Goal: Task Accomplishment & Management: Manage account settings

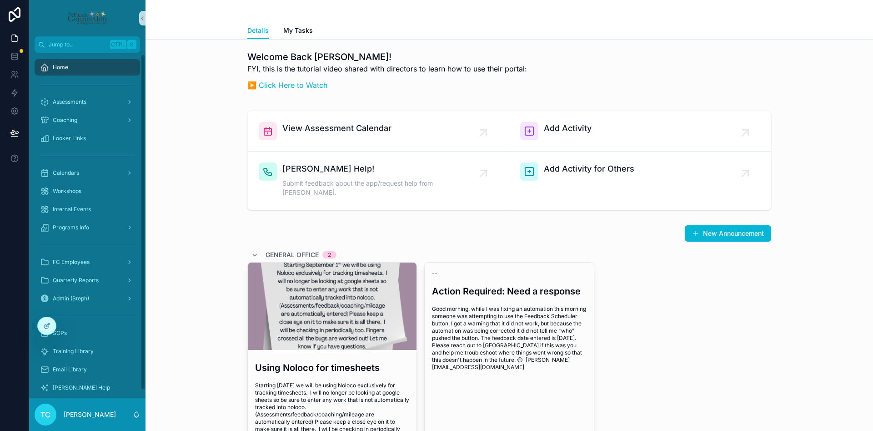
scroll to position [10, 0]
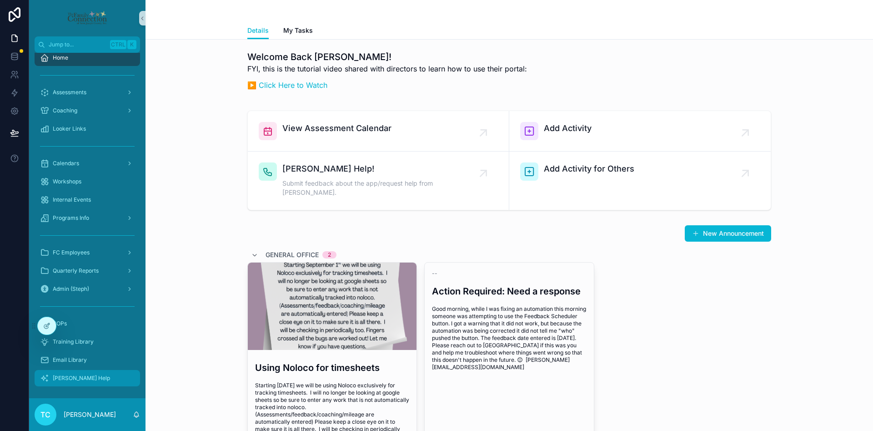
click at [98, 377] on div "[PERSON_NAME] Help" at bounding box center [87, 378] width 95 height 15
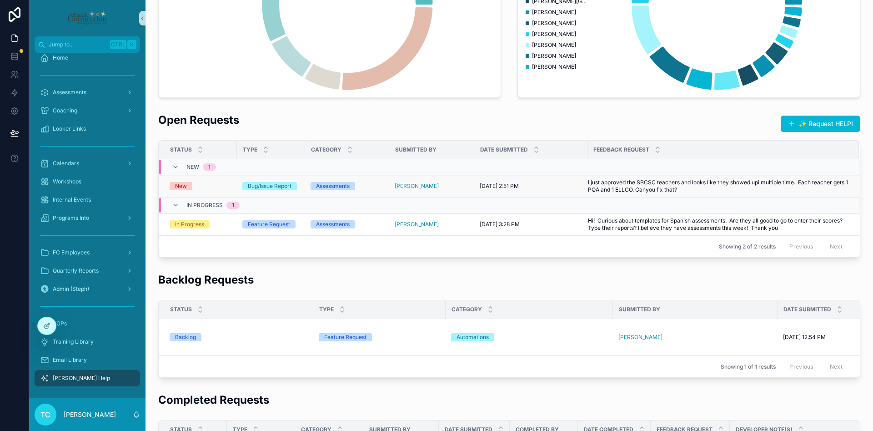
scroll to position [136, 0]
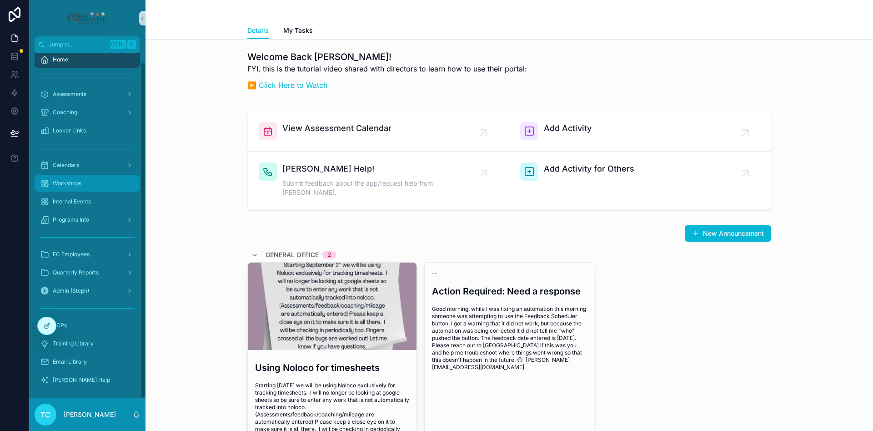
scroll to position [10, 0]
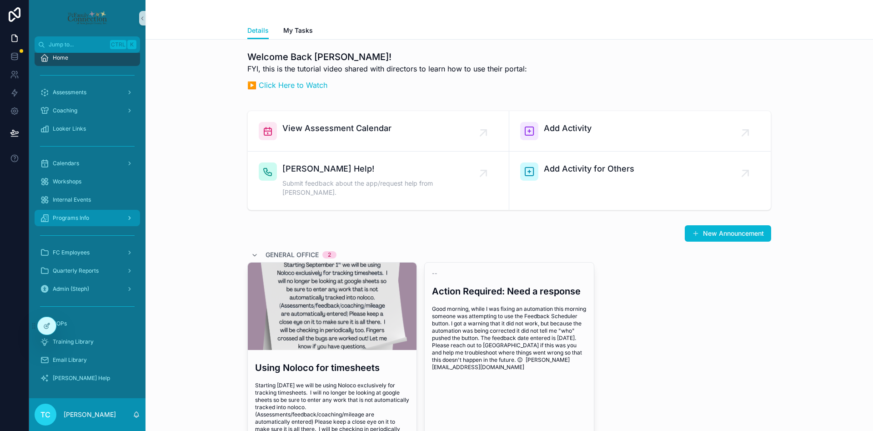
click at [99, 221] on div "Programs Info" at bounding box center [87, 218] width 95 height 15
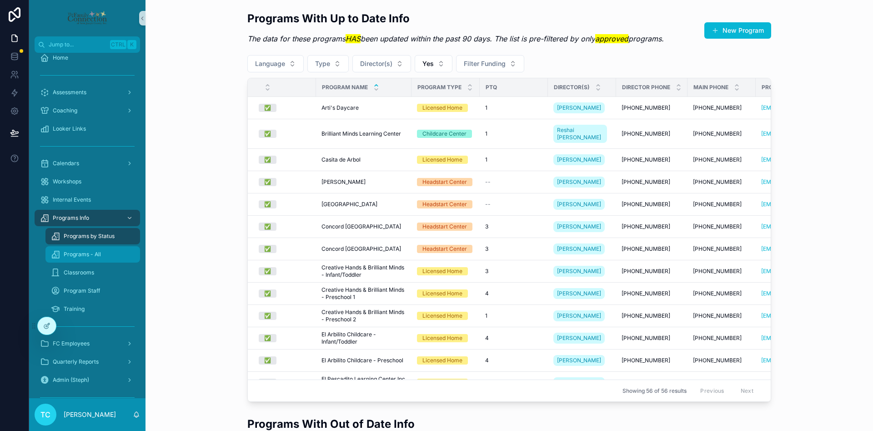
click at [106, 252] on div "Programs - All" at bounding box center [93, 254] width 84 height 15
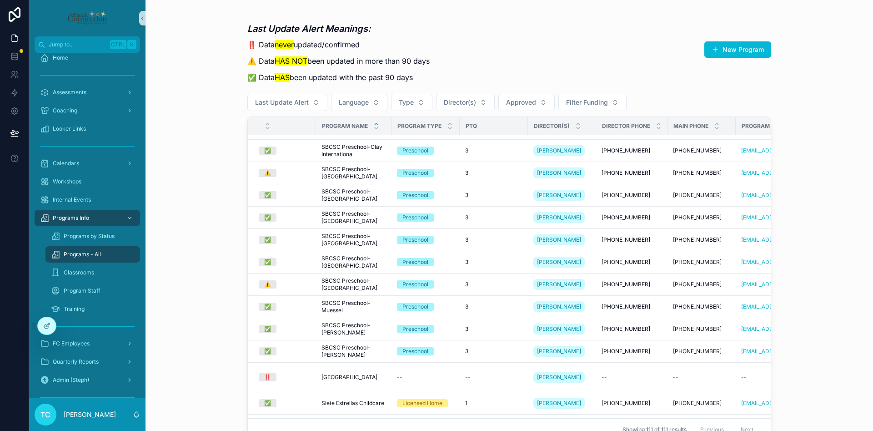
scroll to position [1501, 0]
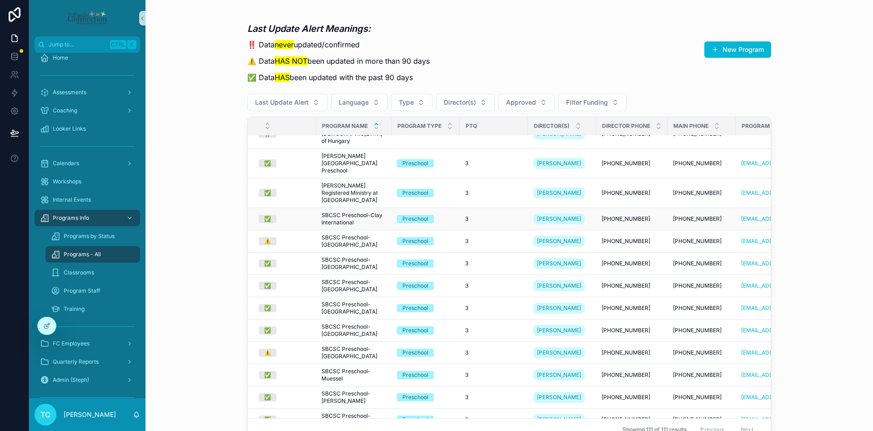
click at [340, 215] on span "SBCSC Preschool-Clay International" at bounding box center [354, 218] width 65 height 15
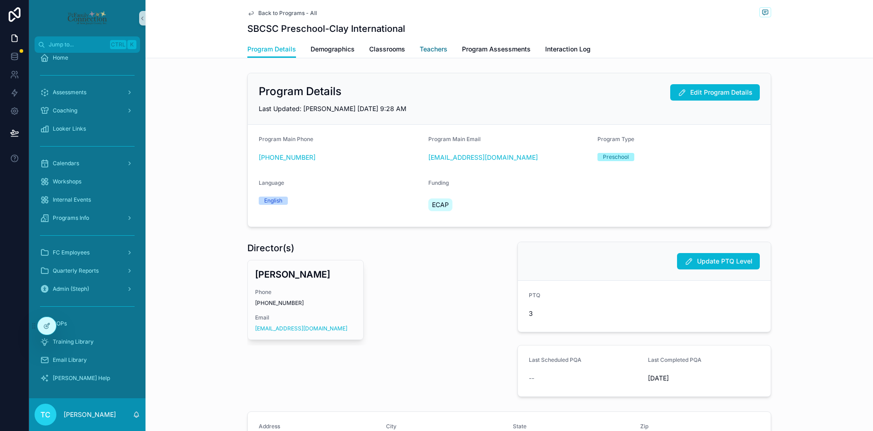
click at [421, 43] on link "Teachers" at bounding box center [434, 50] width 28 height 18
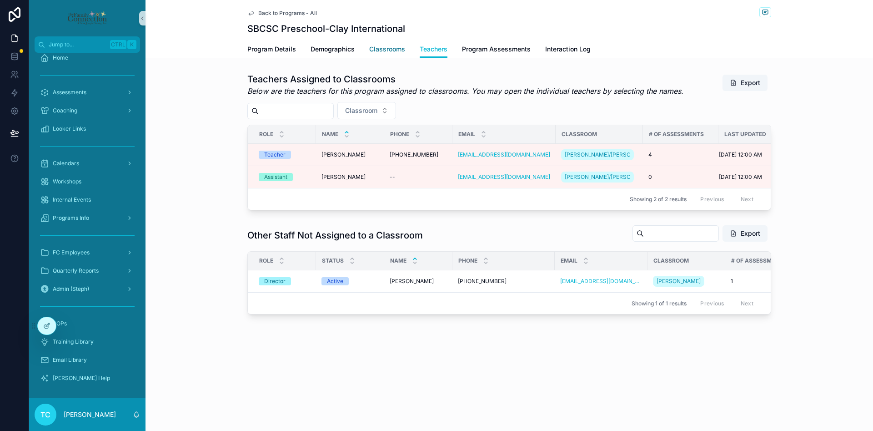
click at [381, 41] on link "Classrooms" at bounding box center [387, 50] width 36 height 18
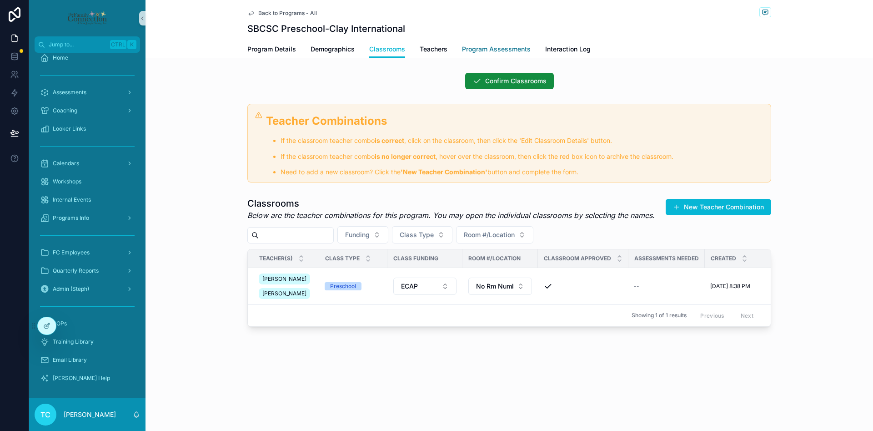
click at [502, 49] on span "Program Assessments" at bounding box center [496, 49] width 69 height 9
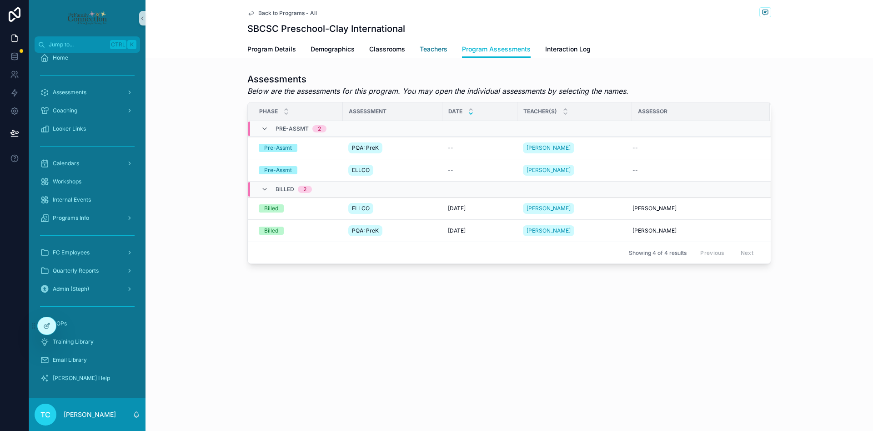
click at [422, 45] on span "Teachers" at bounding box center [434, 49] width 28 height 9
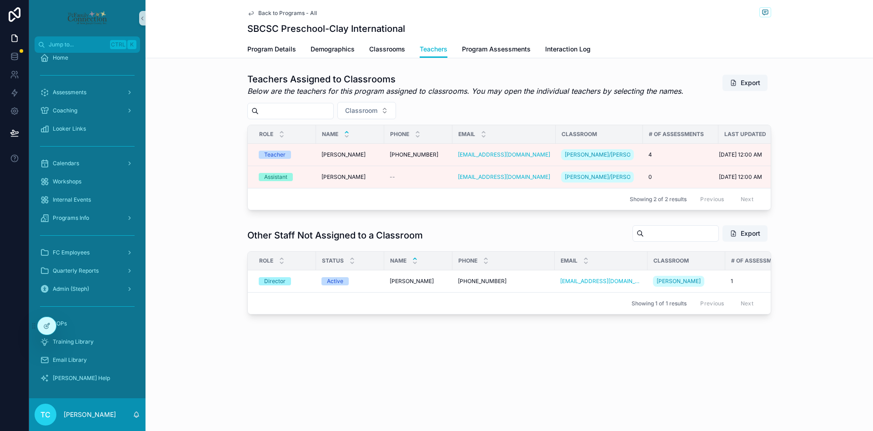
click at [272, 12] on span "Back to Programs - All" at bounding box center [287, 13] width 59 height 7
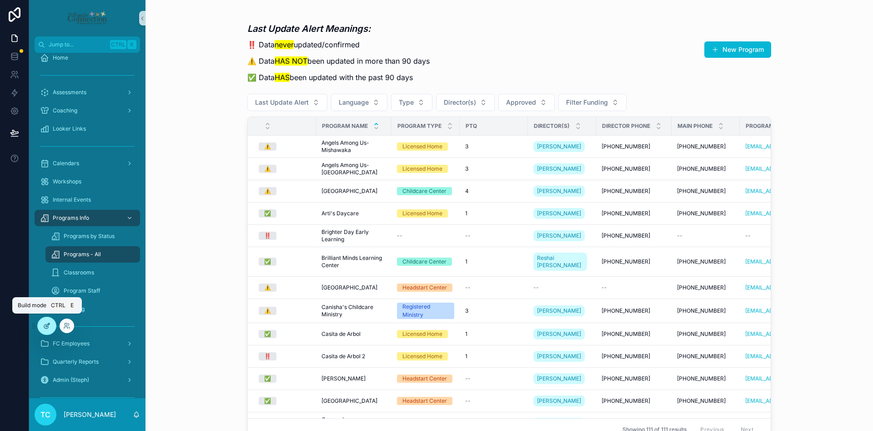
click at [50, 327] on icon at bounding box center [46, 325] width 7 height 7
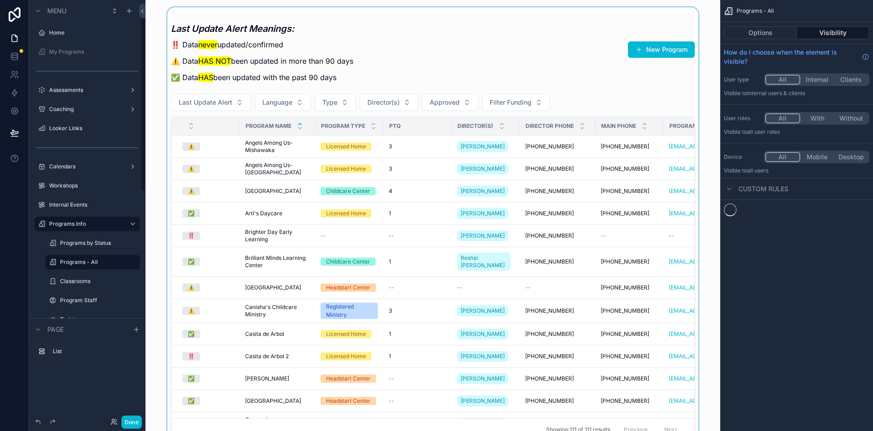
scroll to position [42, 0]
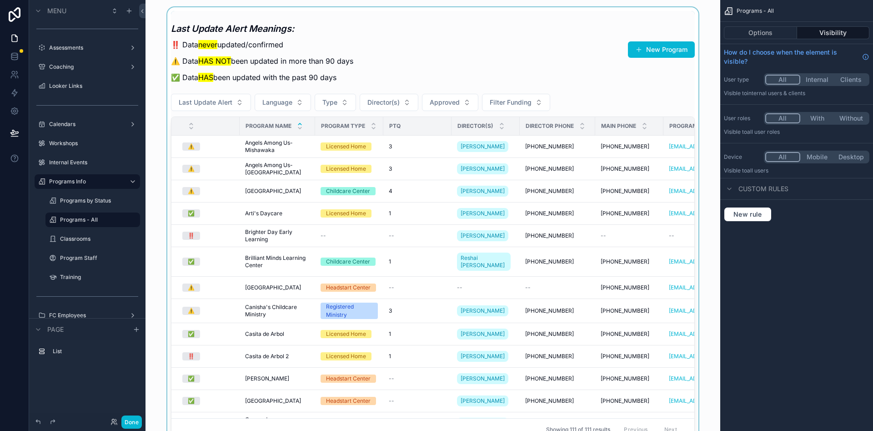
click at [677, 94] on div "scrollable content" at bounding box center [433, 225] width 560 height 437
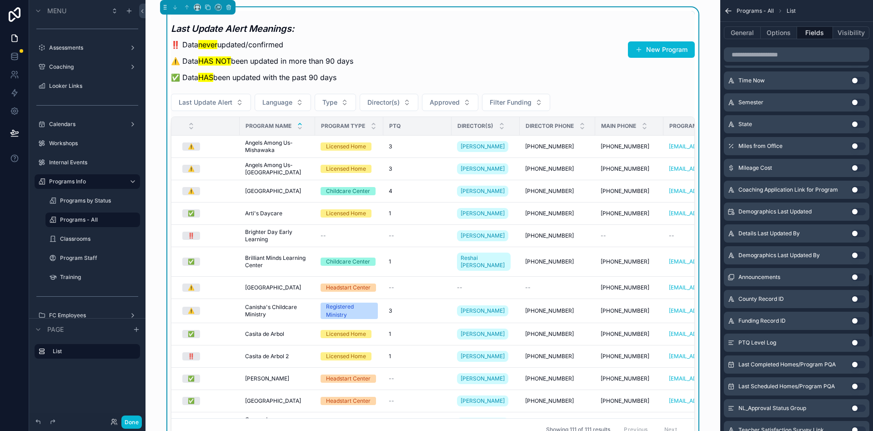
scroll to position [1842, 0]
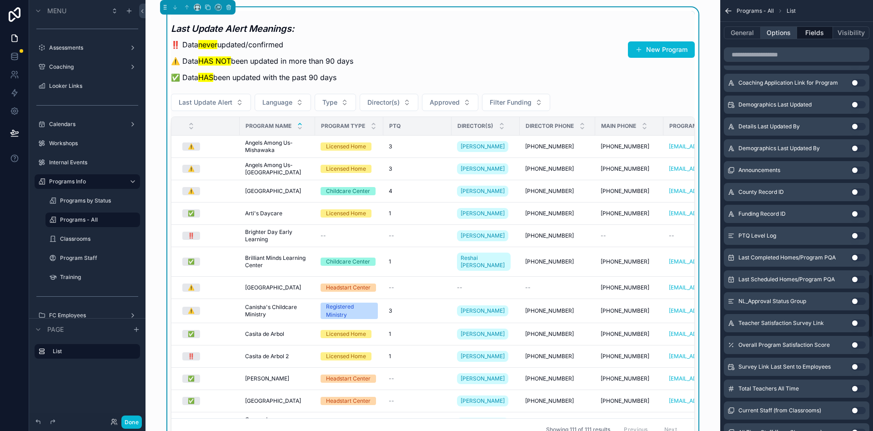
drag, startPoint x: 776, startPoint y: 31, endPoint x: 781, endPoint y: 38, distance: 8.5
click at [776, 32] on button "Options" at bounding box center [779, 32] width 36 height 13
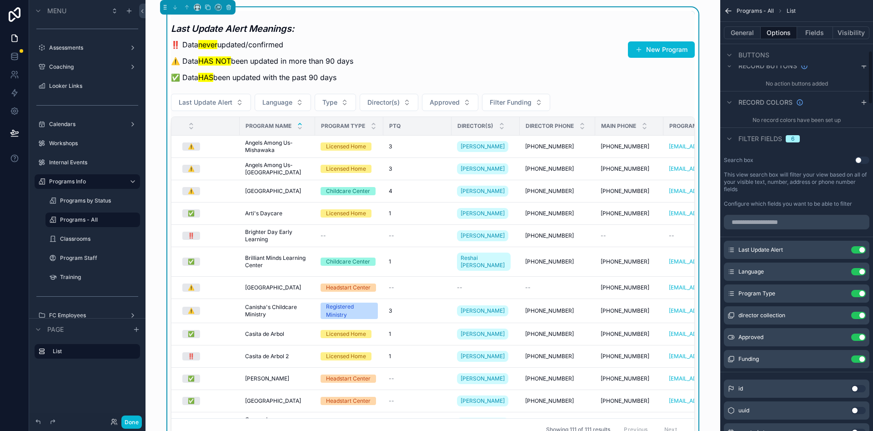
scroll to position [409, 0]
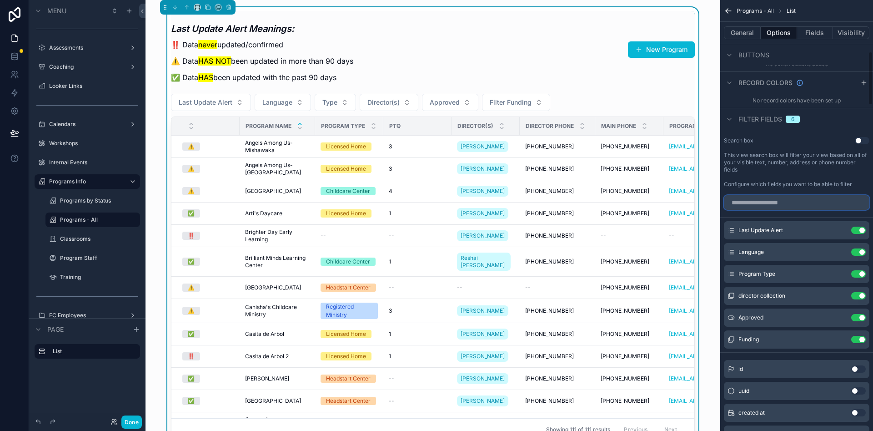
click at [794, 202] on input "scrollable content" at bounding box center [797, 202] width 146 height 15
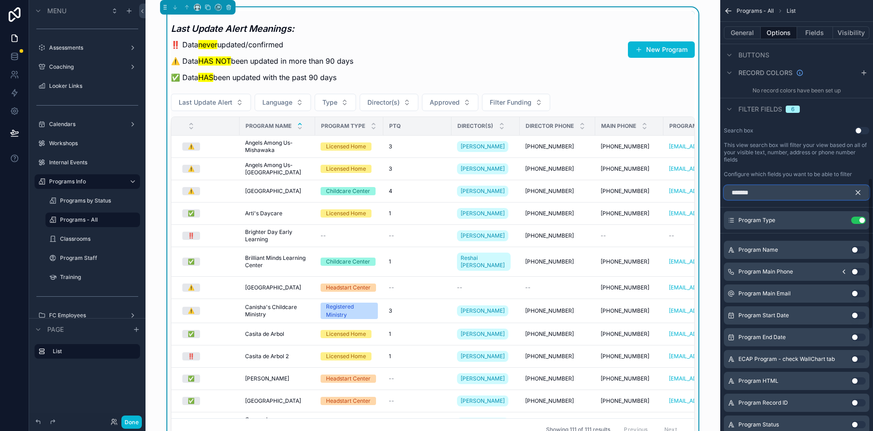
scroll to position [319, 0]
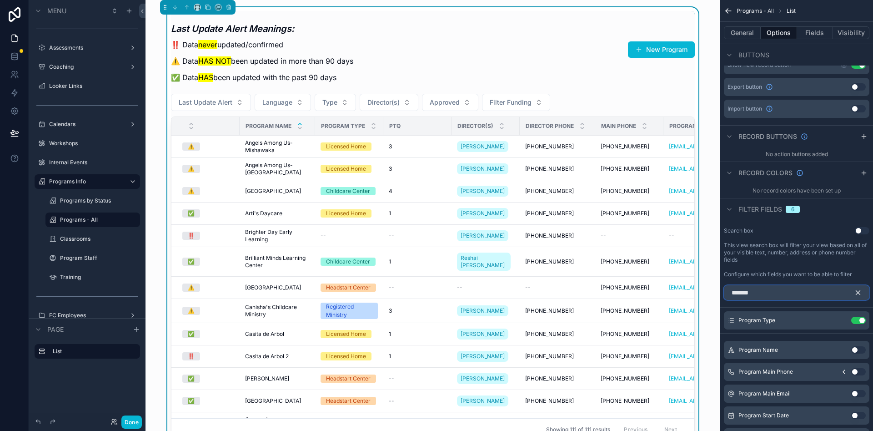
type input "*******"
click at [862, 348] on button "Use setting" at bounding box center [858, 349] width 15 height 7
click at [600, 99] on input "scrollable content" at bounding box center [591, 102] width 75 height 13
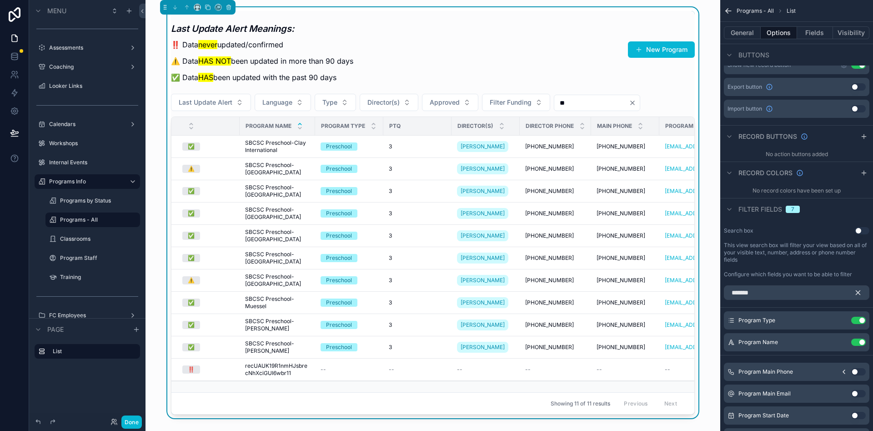
type input "*"
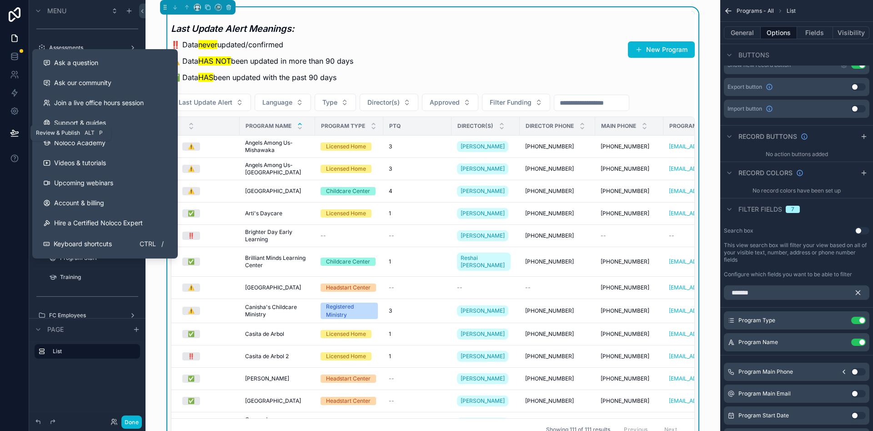
click at [15, 130] on icon at bounding box center [14, 132] width 9 height 9
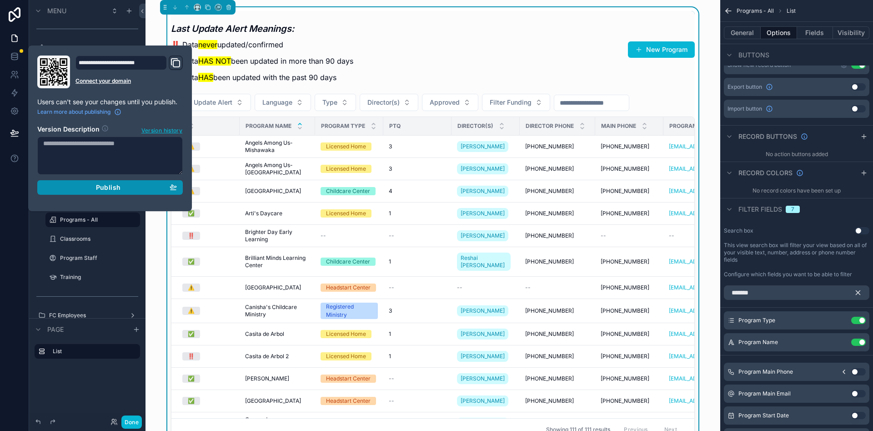
click at [94, 183] on div "Publish" at bounding box center [110, 187] width 134 height 8
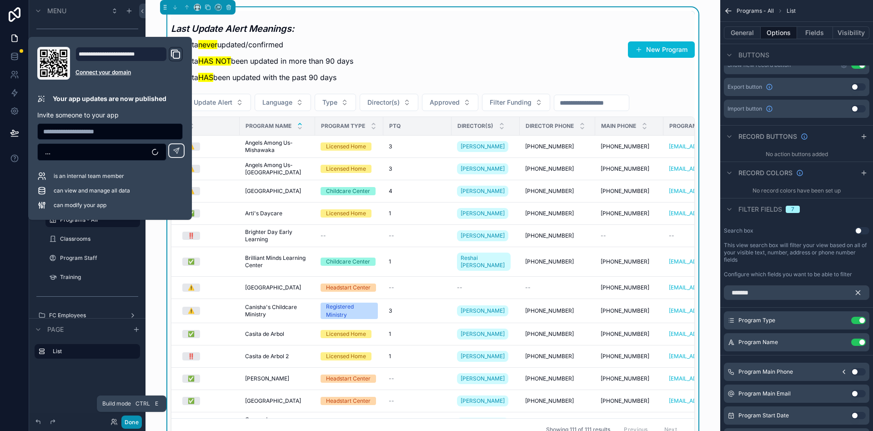
click at [134, 423] on button "Done" at bounding box center [131, 421] width 20 height 13
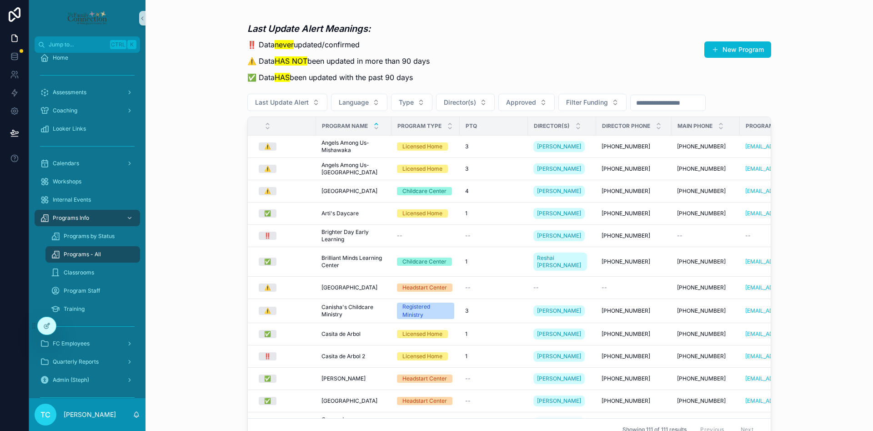
click at [673, 100] on input "scrollable content" at bounding box center [668, 102] width 75 height 13
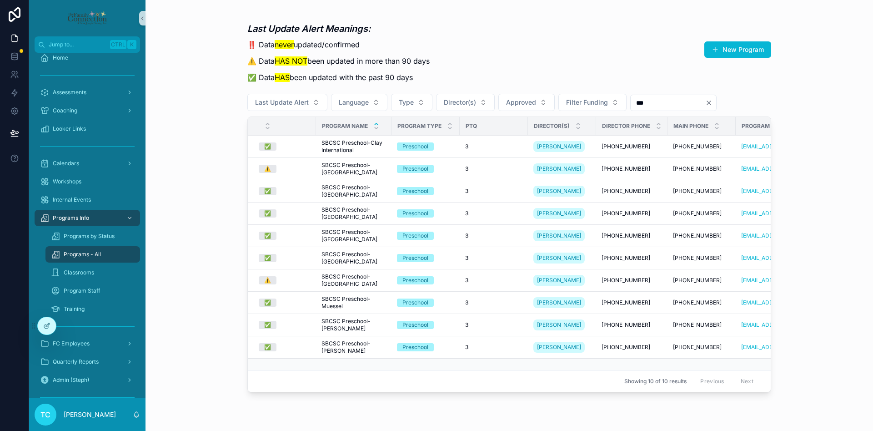
type input "***"
click at [786, 218] on div "Last Update Alert Meanings: ‼️ Data never updated/confirmed ⚠️ Data HAS NOT bee…" at bounding box center [509, 201] width 713 height 388
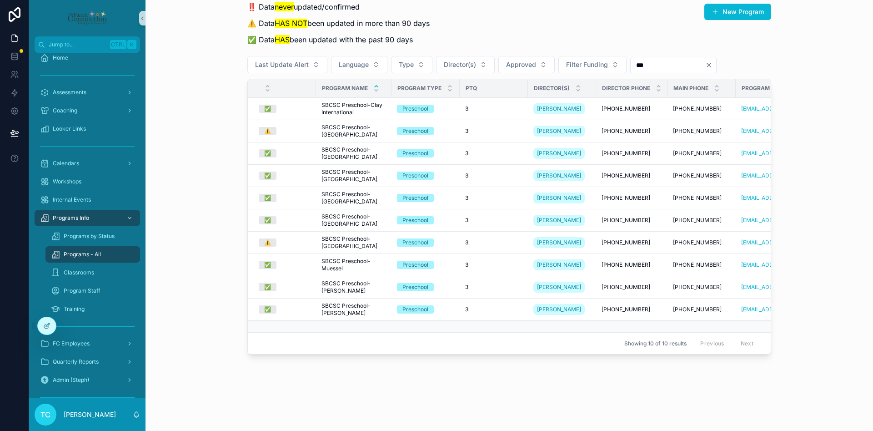
click at [208, 267] on div "Last Update Alert Meanings: ‼️ Data never updated/confirmed ⚠️ Data HAS NOT bee…" at bounding box center [509, 164] width 713 height 388
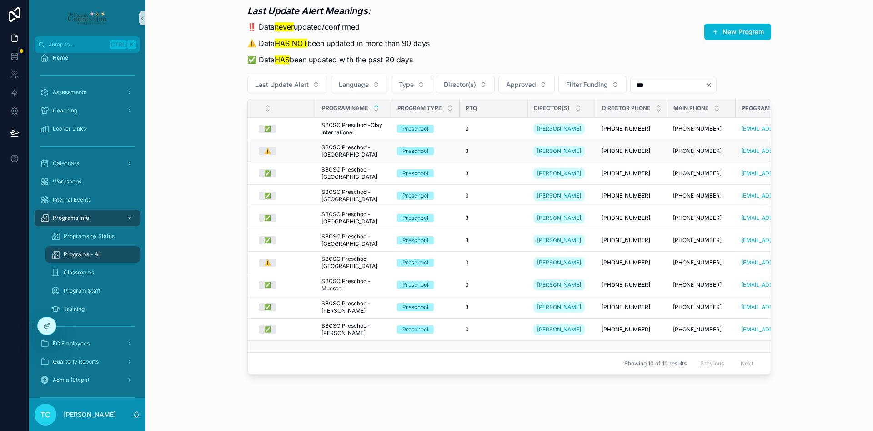
click at [336, 158] on span "SBCSC Preschool-[GEOGRAPHIC_DATA]" at bounding box center [354, 151] width 65 height 15
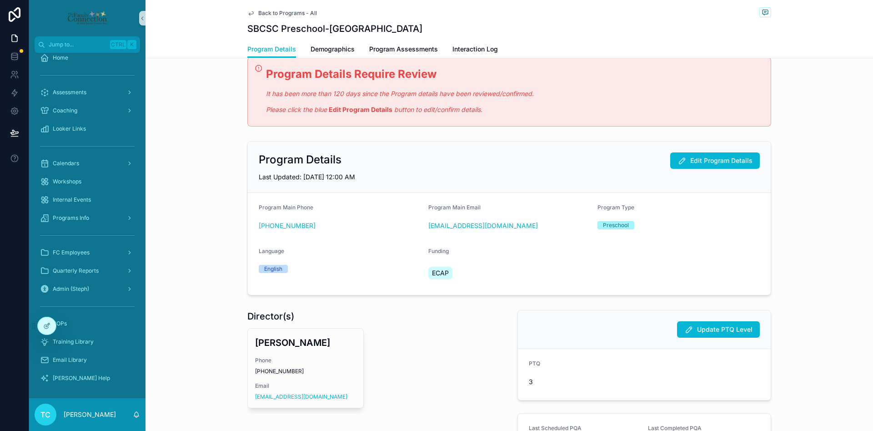
scroll to position [68, 0]
click at [704, 163] on span "Edit Program Details" at bounding box center [721, 160] width 62 height 9
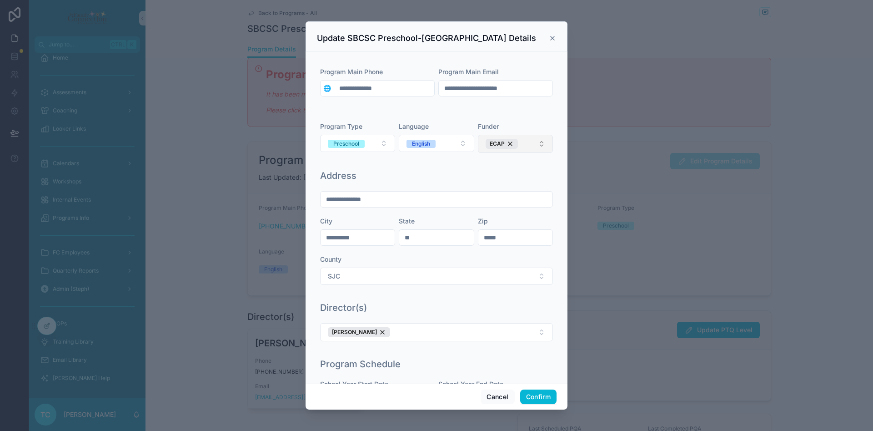
scroll to position [0, 0]
click at [530, 392] on button "Confirm" at bounding box center [538, 396] width 36 height 15
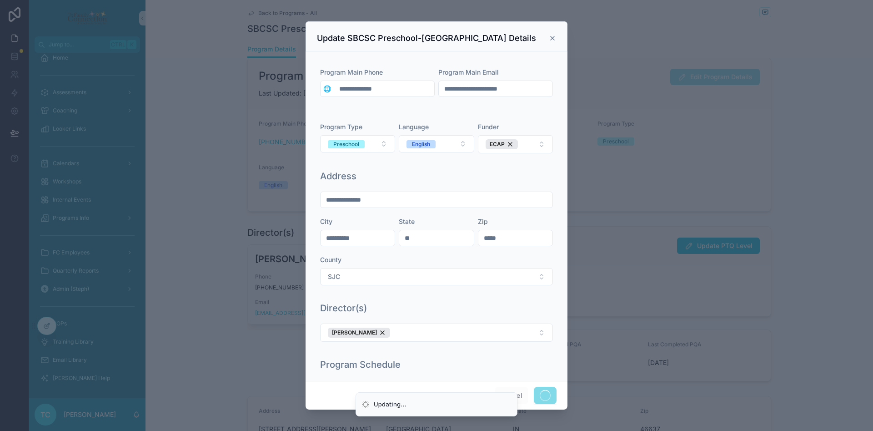
click at [187, 145] on div at bounding box center [436, 215] width 873 height 431
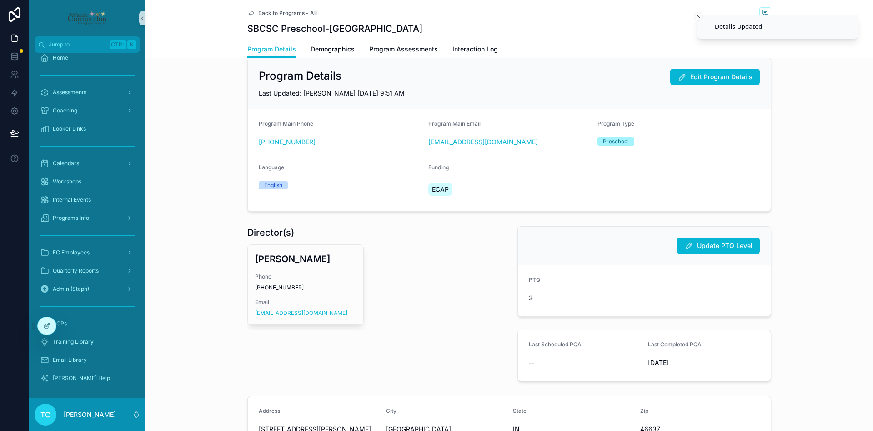
drag, startPoint x: 587, startPoint y: 21, endPoint x: 644, endPoint y: 18, distance: 57.4
click at [592, 21] on div "Back to Programs - All SBCSC Preschool-[GEOGRAPHIC_DATA]" at bounding box center [509, 20] width 524 height 40
click at [697, 18] on icon "Close toast" at bounding box center [698, 16] width 5 height 5
click at [312, 51] on span "Demographics" at bounding box center [333, 49] width 44 height 9
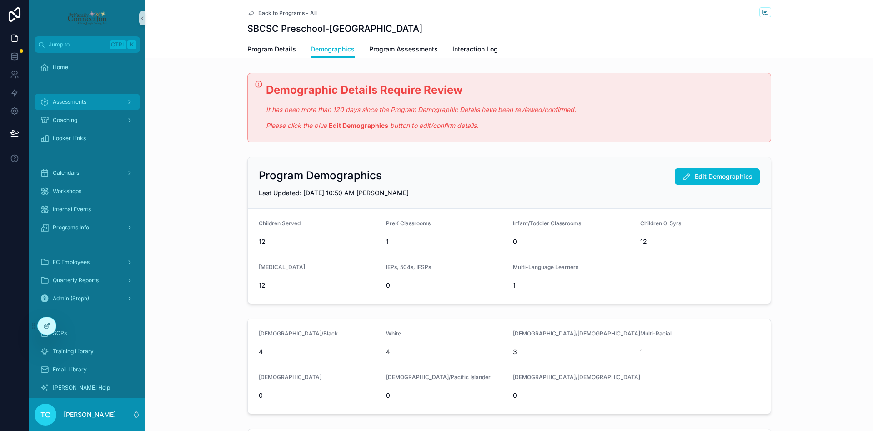
click at [75, 99] on span "Assessments" at bounding box center [70, 101] width 34 height 7
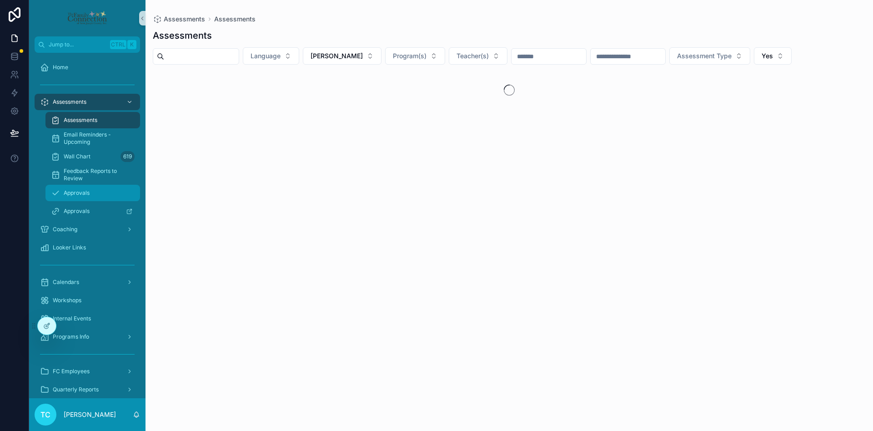
click at [101, 190] on div "Approvals" at bounding box center [93, 193] width 84 height 15
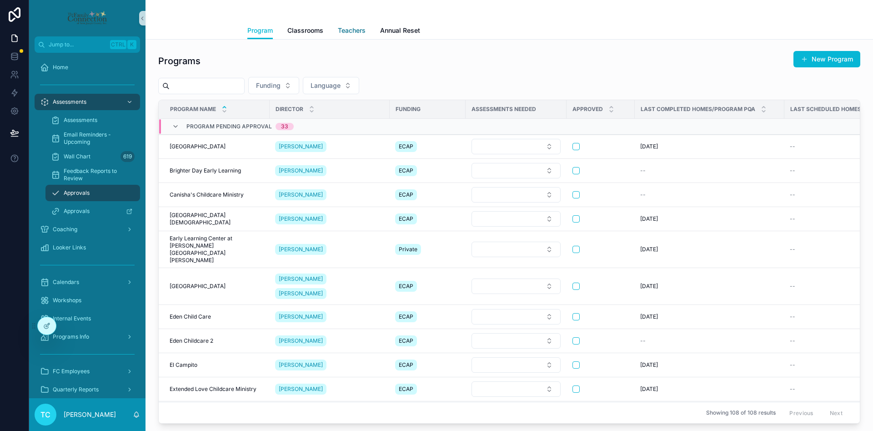
click at [347, 30] on span "Teachers" at bounding box center [352, 30] width 28 height 9
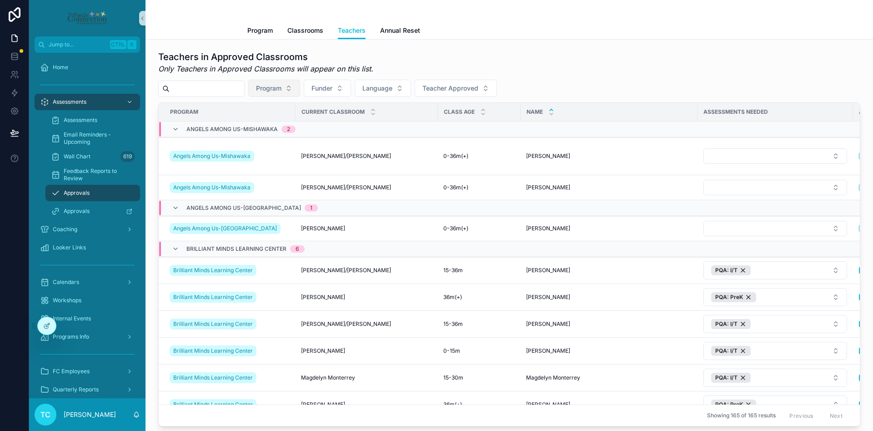
click at [300, 92] on button "Program" at bounding box center [274, 88] width 52 height 17
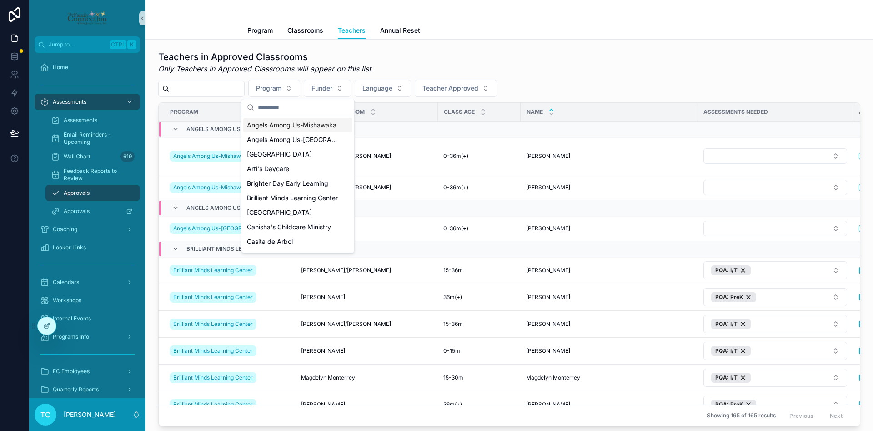
click at [308, 109] on input "scrollable content" at bounding box center [303, 107] width 91 height 16
type input "***"
click at [303, 125] on span "SBCSC Preschool-Clay International" at bounding box center [292, 125] width 91 height 9
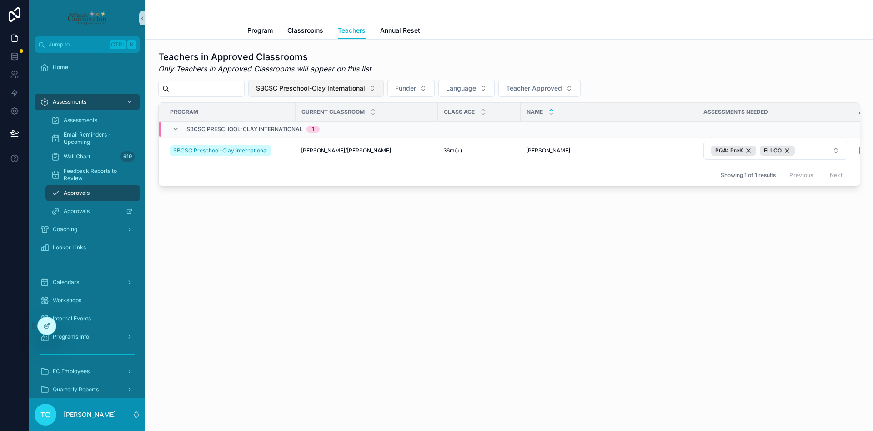
click at [365, 84] on span "SBCSC Preschool-Clay International" at bounding box center [310, 88] width 109 height 9
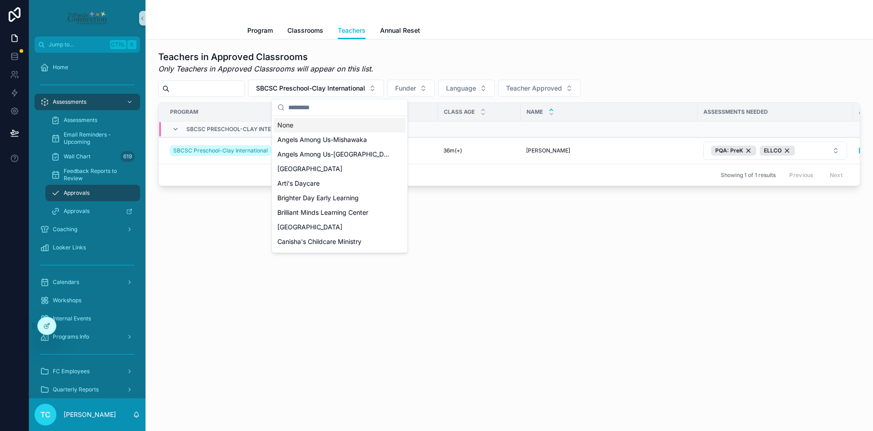
click at [342, 125] on div "None" at bounding box center [340, 125] width 132 height 15
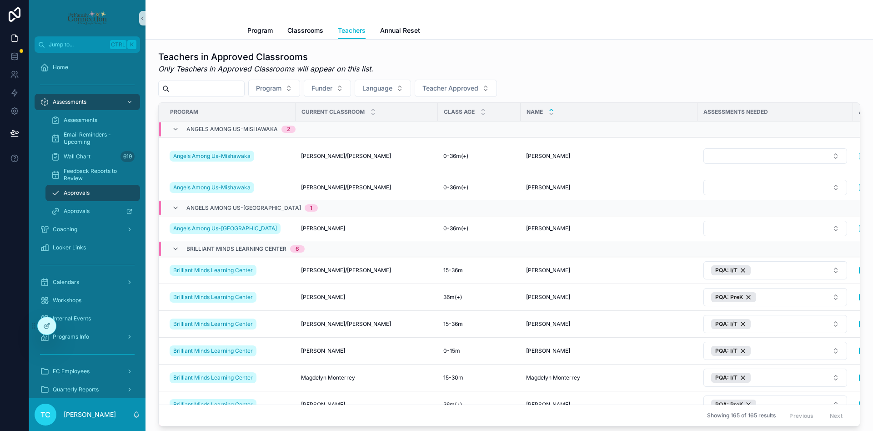
click at [669, 75] on div "Teachers in Approved Classrooms Only Teachers in Approved Classrooms will appea…" at bounding box center [509, 238] width 702 height 376
click at [204, 81] on div "scrollable content" at bounding box center [201, 88] width 86 height 16
click at [204, 84] on input "scrollable content" at bounding box center [207, 88] width 75 height 13
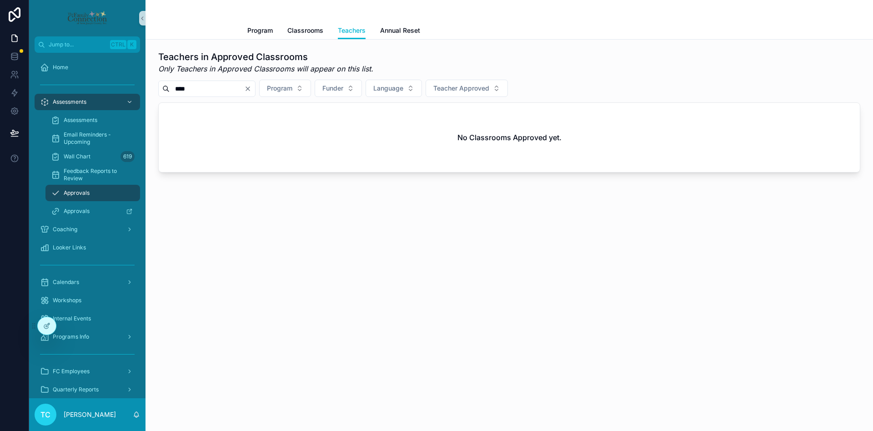
type input "****"
click at [252, 86] on icon "Clear" at bounding box center [247, 88] width 7 height 7
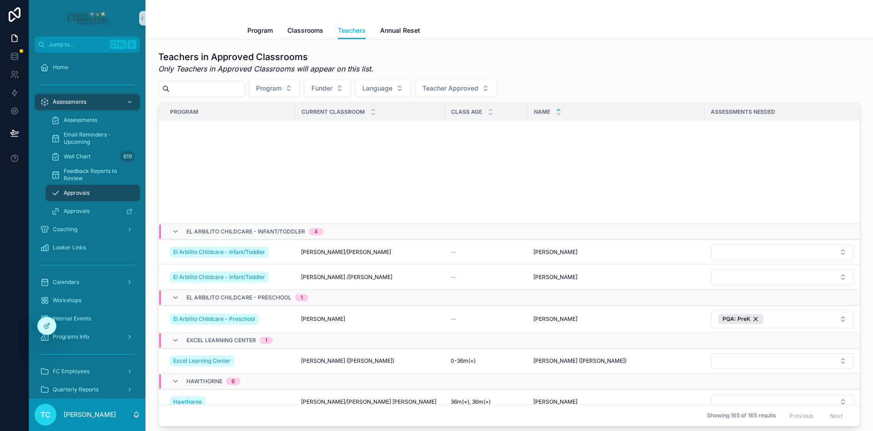
scroll to position [1207, 0]
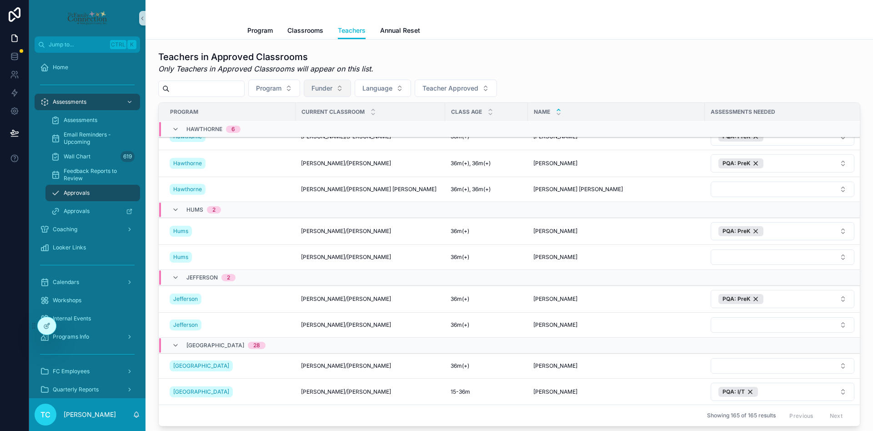
click at [351, 87] on button "Funder" at bounding box center [327, 88] width 47 height 17
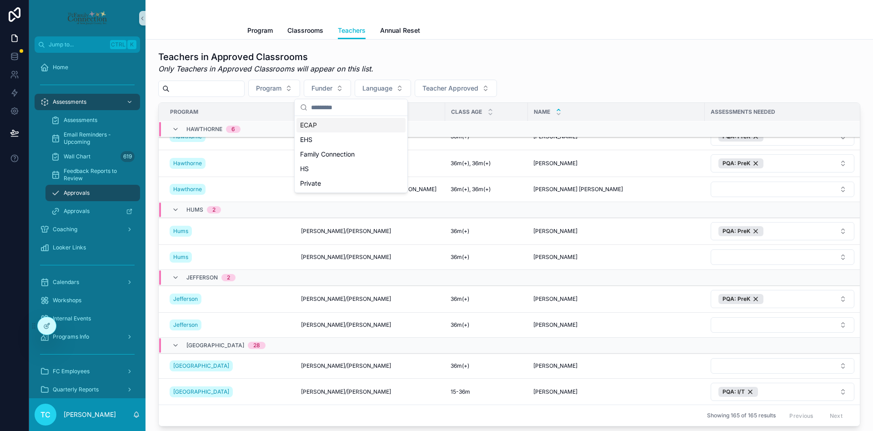
click at [343, 122] on div "ECAP" at bounding box center [351, 125] width 109 height 15
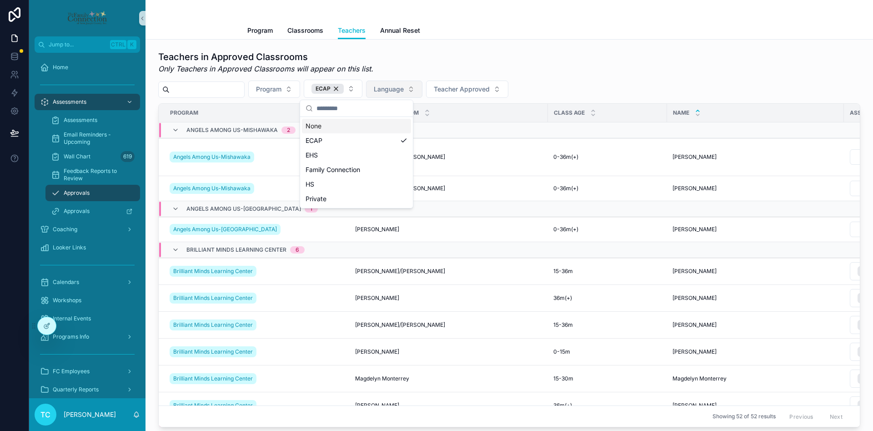
click at [404, 89] on span "Language" at bounding box center [389, 89] width 30 height 9
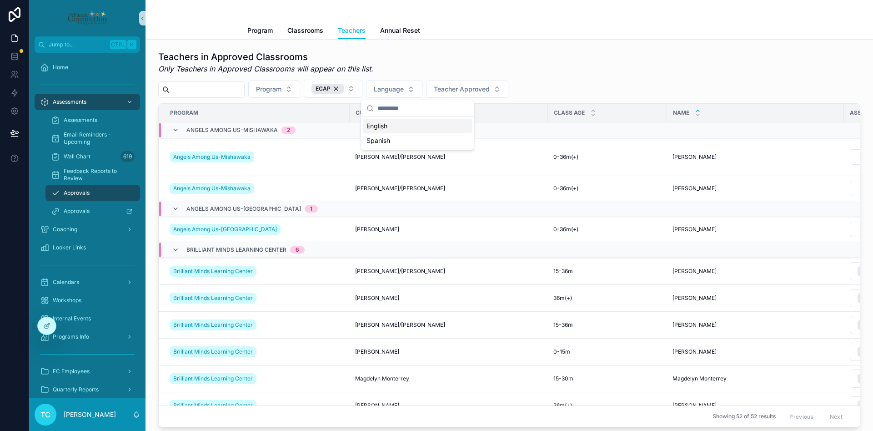
click at [405, 127] on div "English" at bounding box center [417, 126] width 109 height 15
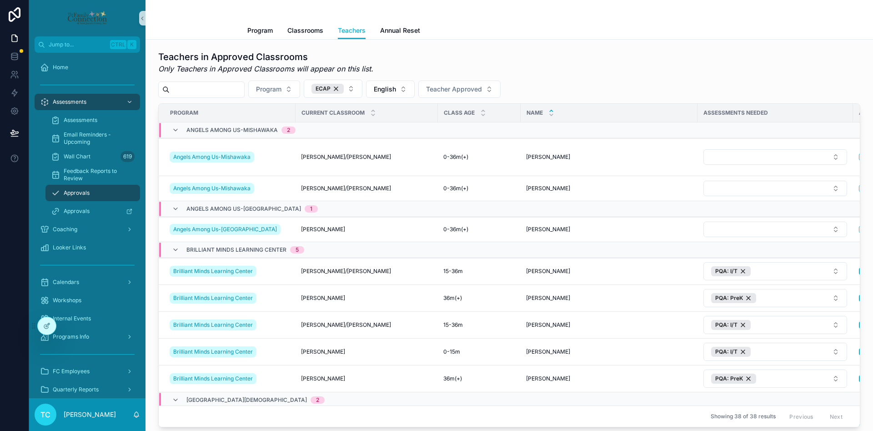
click at [654, 61] on div "Teachers in Approved Classrooms Only Teachers in Approved Classrooms will appea…" at bounding box center [509, 62] width 702 height 24
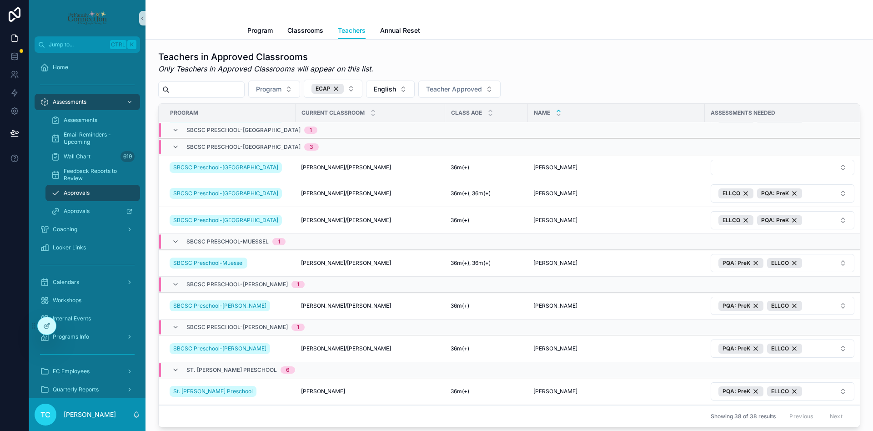
scroll to position [673, 0]
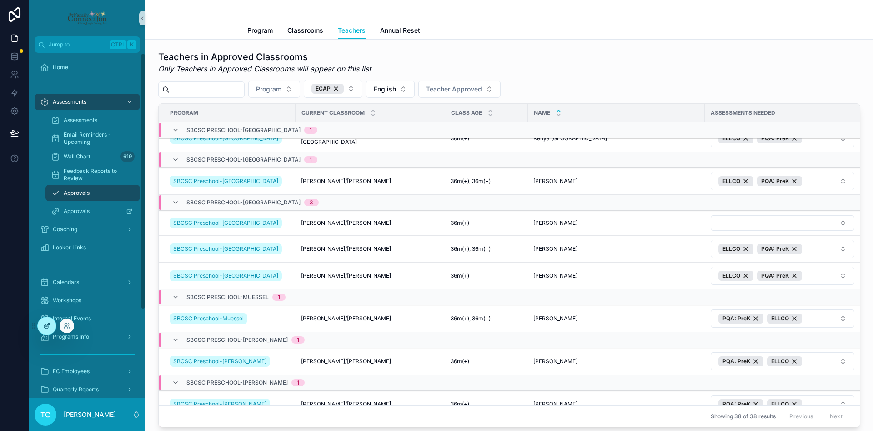
click at [44, 328] on icon at bounding box center [46, 325] width 7 height 7
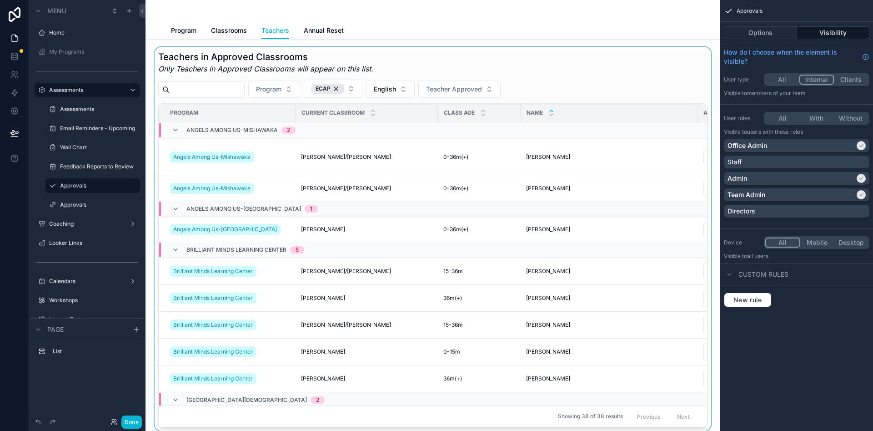
click at [595, 86] on div "scrollable content" at bounding box center [433, 239] width 560 height 384
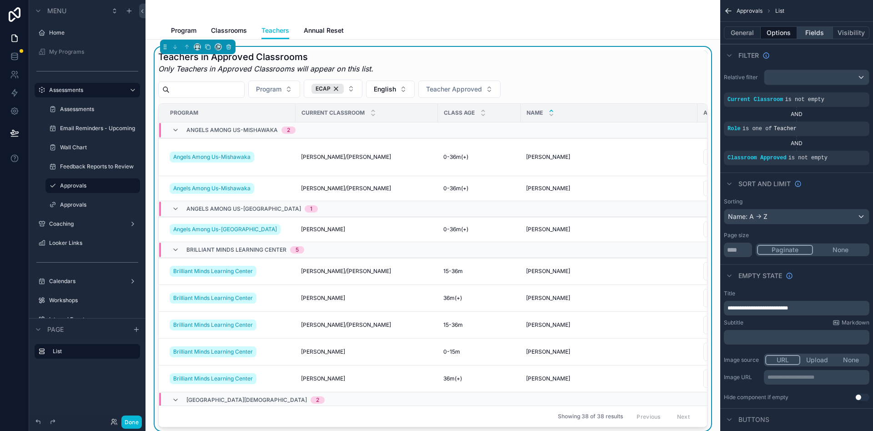
click at [814, 32] on button "Fields" at bounding box center [815, 32] width 36 height 13
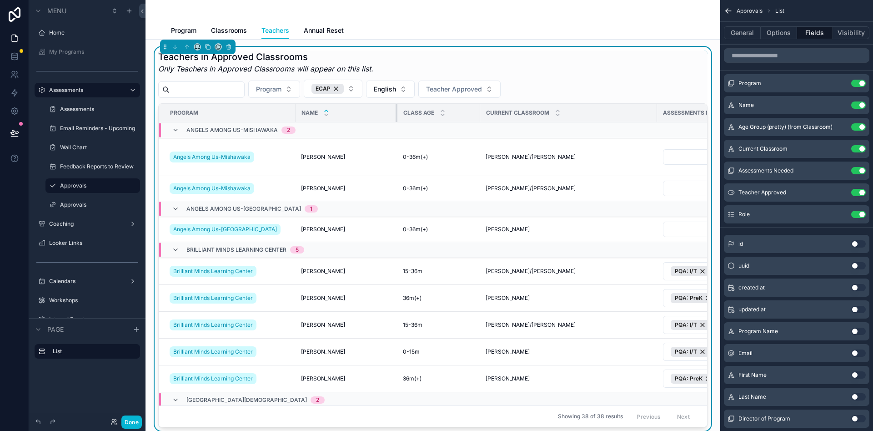
drag, startPoint x: 437, startPoint y: 111, endPoint x: 389, endPoint y: 108, distance: 47.9
click at [396, 108] on div "scrollable content" at bounding box center [398, 113] width 4 height 18
click at [649, 111] on tr "Program Name Class Age Current Classroom Assessments Needed Approved Role" at bounding box center [556, 113] width 795 height 19
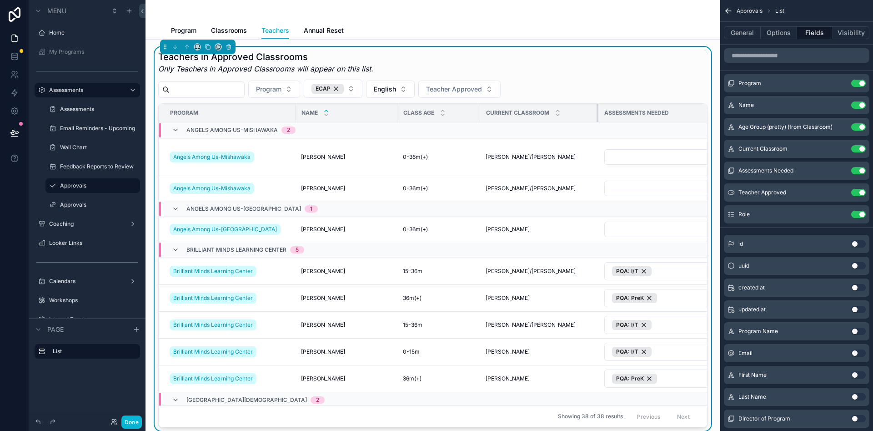
drag, startPoint x: 649, startPoint y: 111, endPoint x: 591, endPoint y: 102, distance: 59.4
click at [591, 102] on div "Teachers in Approved Classrooms Only Teachers in Approved Classrooms will appea…" at bounding box center [432, 238] width 549 height 377
drag, startPoint x: 16, startPoint y: 133, endPoint x: 51, endPoint y: 158, distance: 43.3
click at [16, 133] on icon at bounding box center [14, 132] width 9 height 9
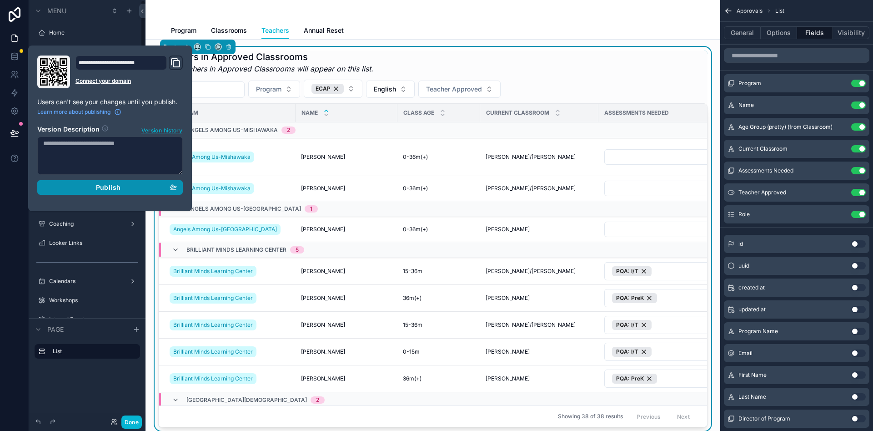
click at [85, 190] on div "Publish" at bounding box center [110, 187] width 134 height 8
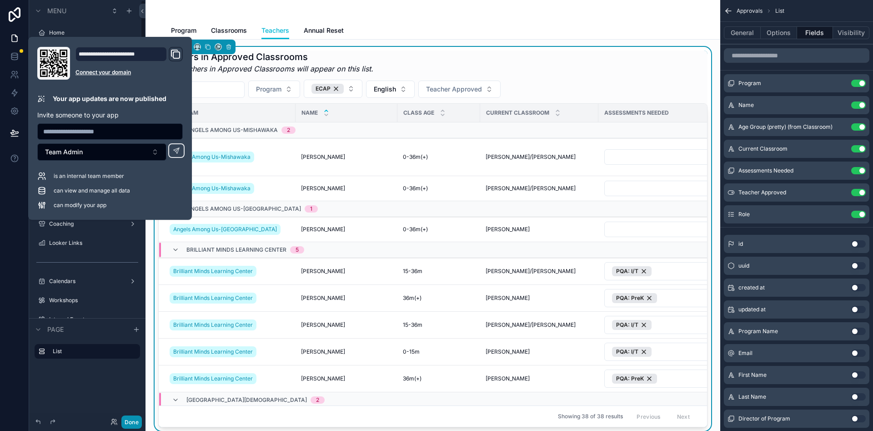
click at [135, 422] on button "Done" at bounding box center [131, 421] width 20 height 13
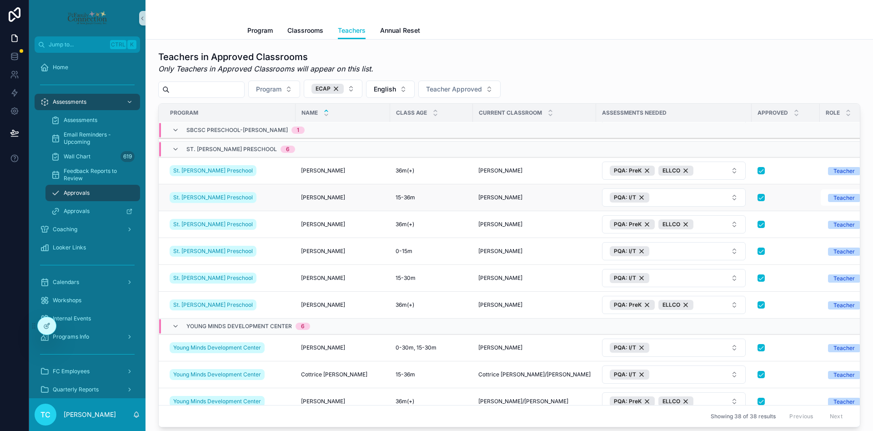
scroll to position [931, 0]
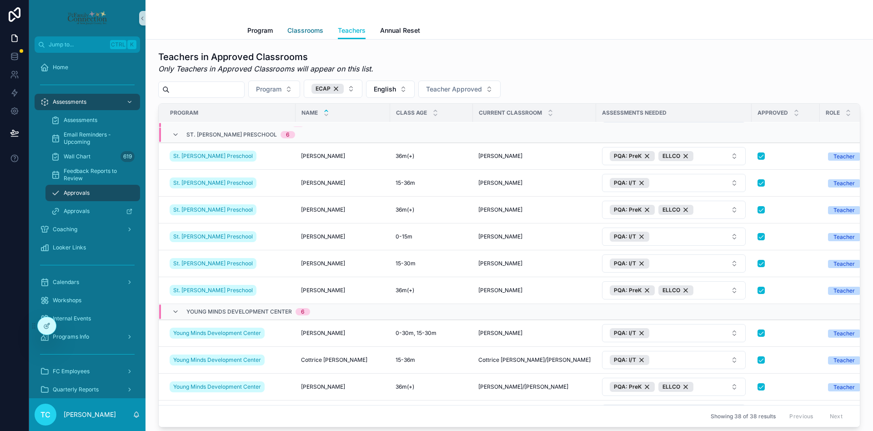
click at [307, 32] on span "Classrooms" at bounding box center [305, 30] width 36 height 9
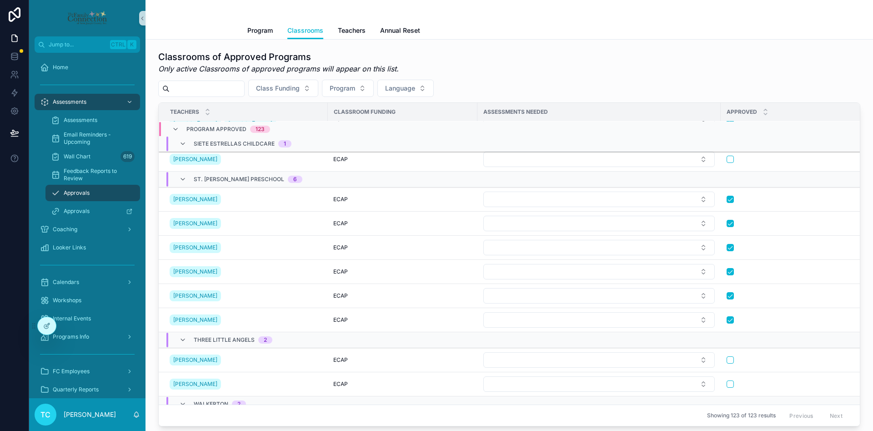
scroll to position [2821, 0]
